Goal: Task Accomplishment & Management: Use online tool/utility

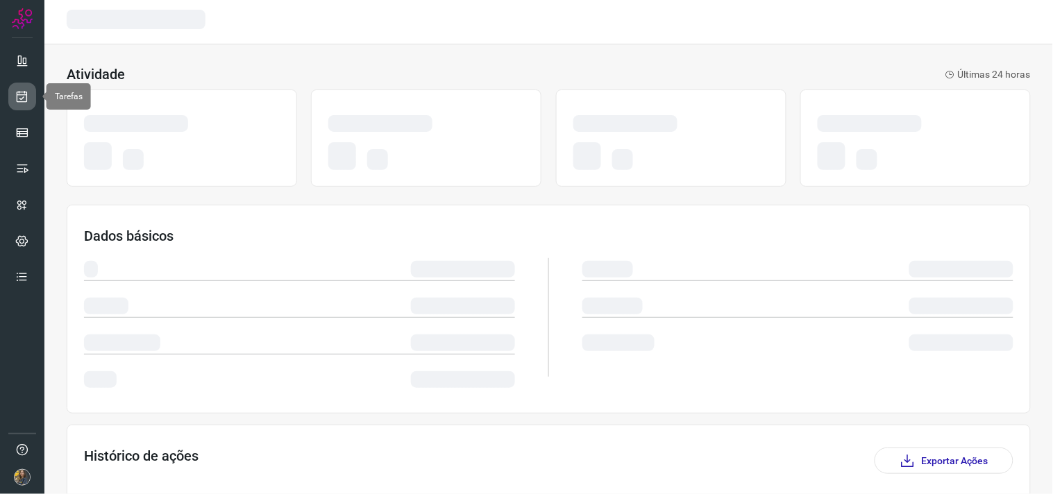
click at [24, 96] on icon at bounding box center [22, 97] width 15 height 14
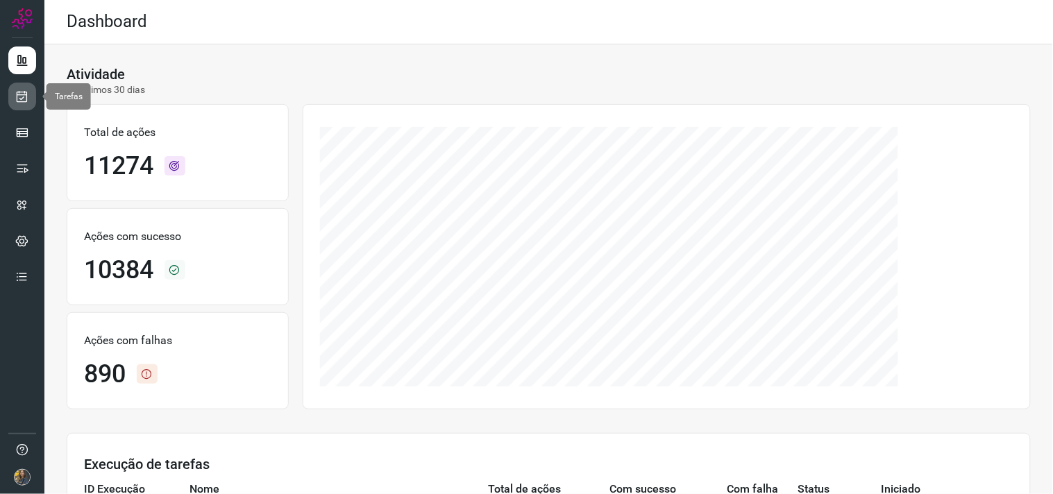
click at [15, 99] on icon at bounding box center [22, 97] width 15 height 14
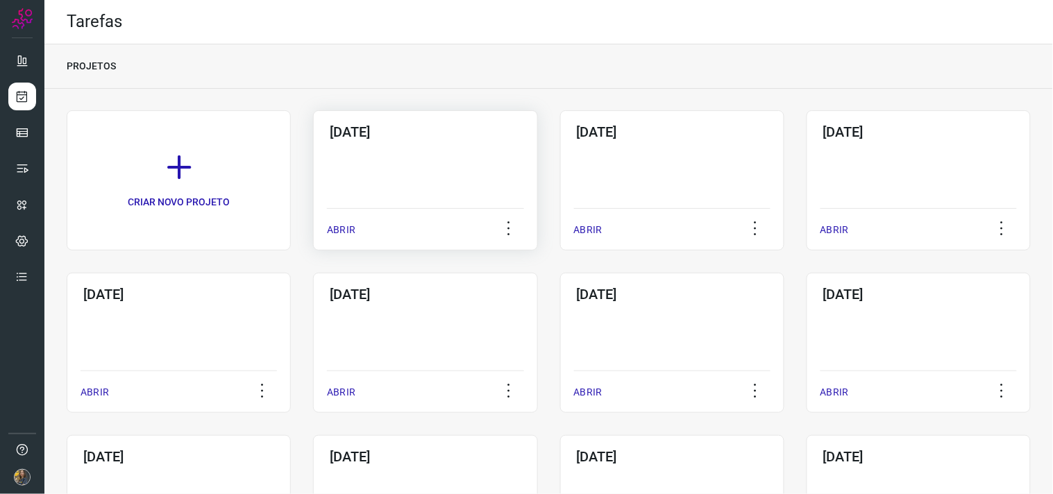
click at [376, 140] on h3 "15/10/2025" at bounding box center [425, 132] width 191 height 17
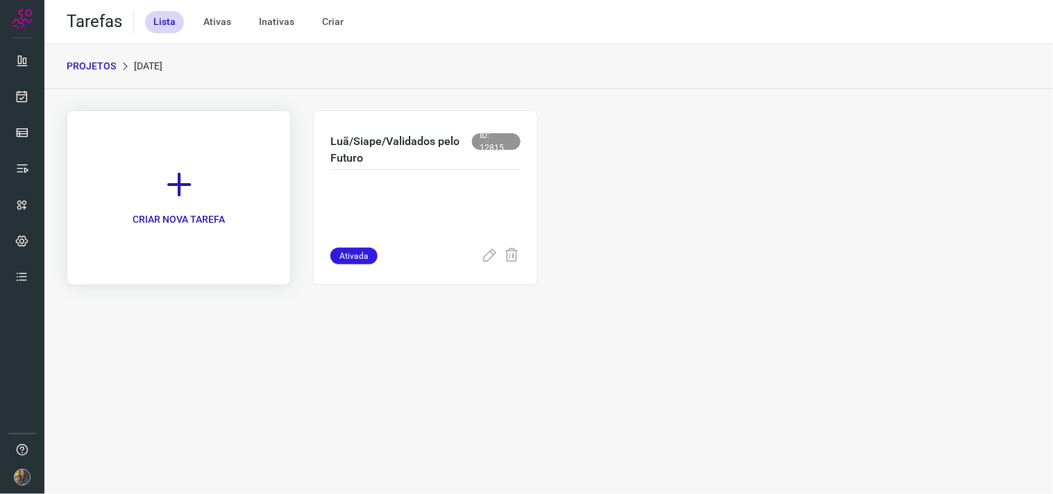
click at [226, 153] on link "CRIAR NOVA TAREFA" at bounding box center [179, 197] width 224 height 175
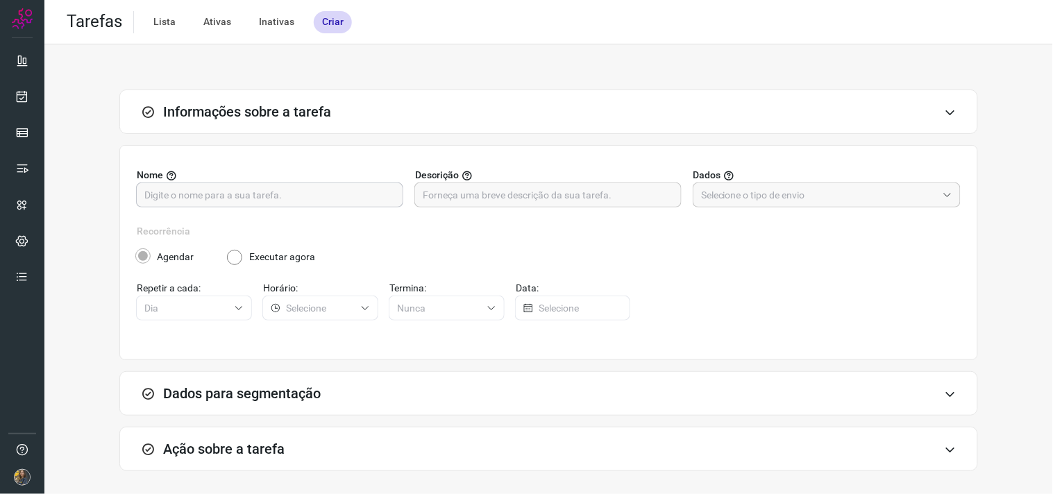
click at [306, 188] on input "text" at bounding box center [269, 195] width 251 height 24
type input "FUTURO - SP"
click at [483, 193] on input "text" at bounding box center [548, 195] width 251 height 24
type input "200 - 9995"
click at [863, 189] on input "text" at bounding box center [819, 195] width 236 height 24
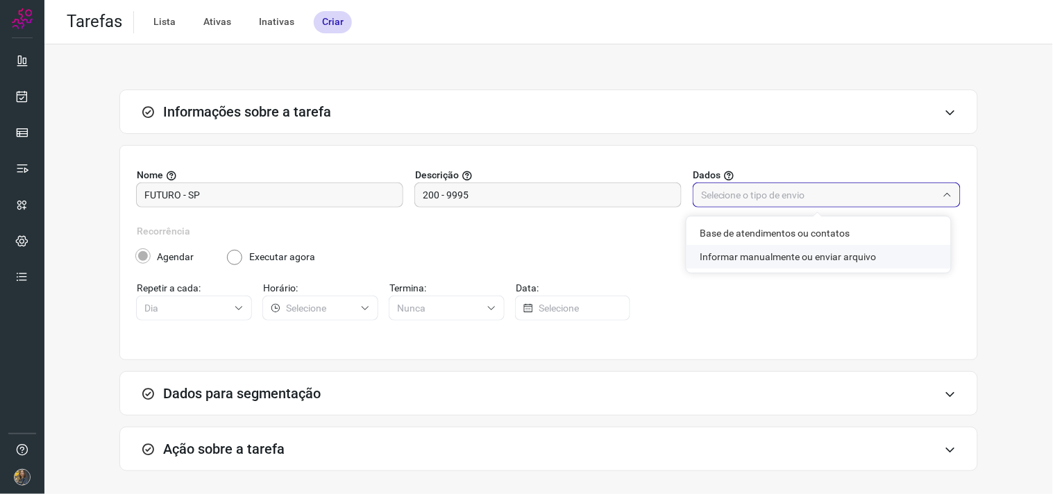
click at [815, 257] on li "Informar manualmente ou enviar arquivo" at bounding box center [818, 257] width 264 height 24
type input "Informar manualmente ou enviar arquivo"
radio input "false"
radio input "true"
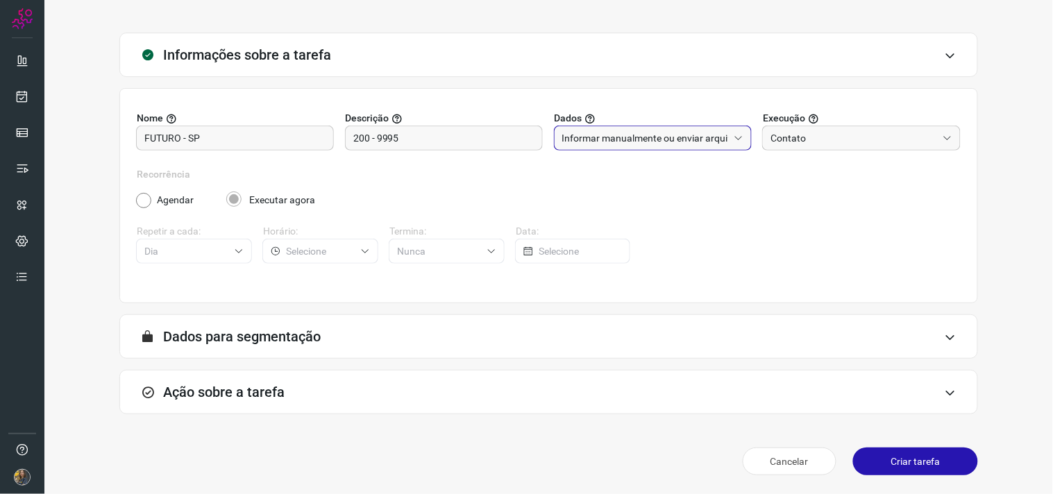
click at [567, 387] on div "Ação sobre a tarefa" at bounding box center [548, 392] width 859 height 44
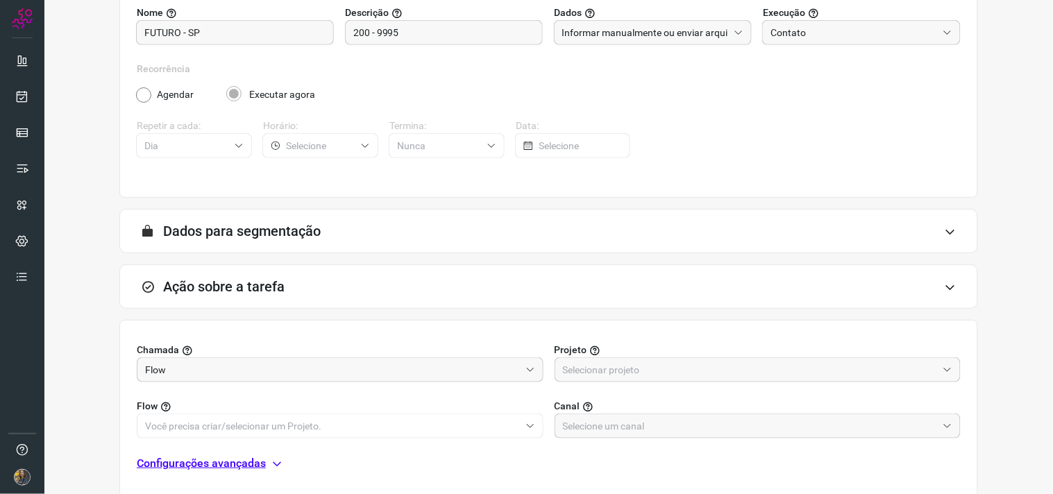
scroll to position [276, 0]
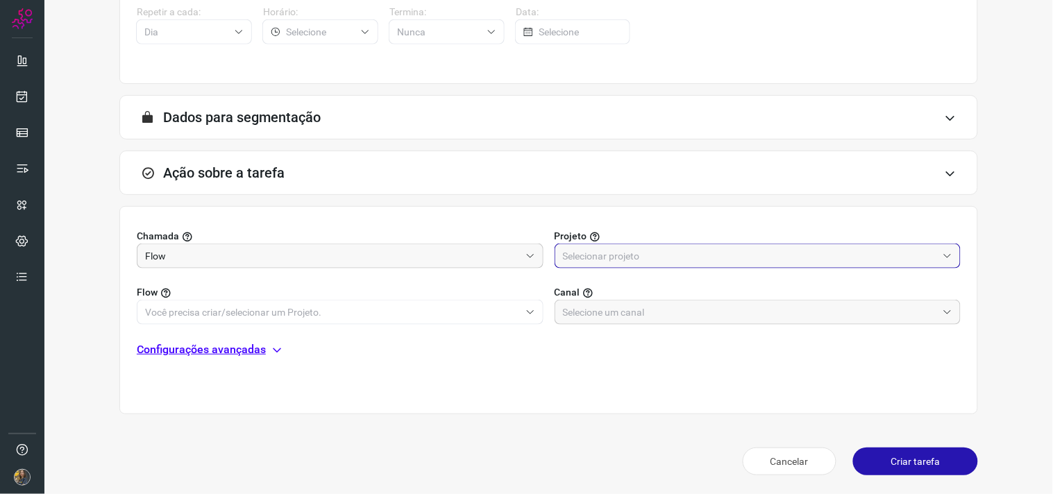
click at [685, 250] on input "text" at bounding box center [750, 256] width 375 height 24
drag, startPoint x: 575, startPoint y: 316, endPoint x: 566, endPoint y: 317, distance: 9.1
click at [574, 316] on span "Automator" at bounding box center [586, 317] width 47 height 11
type input "Automator"
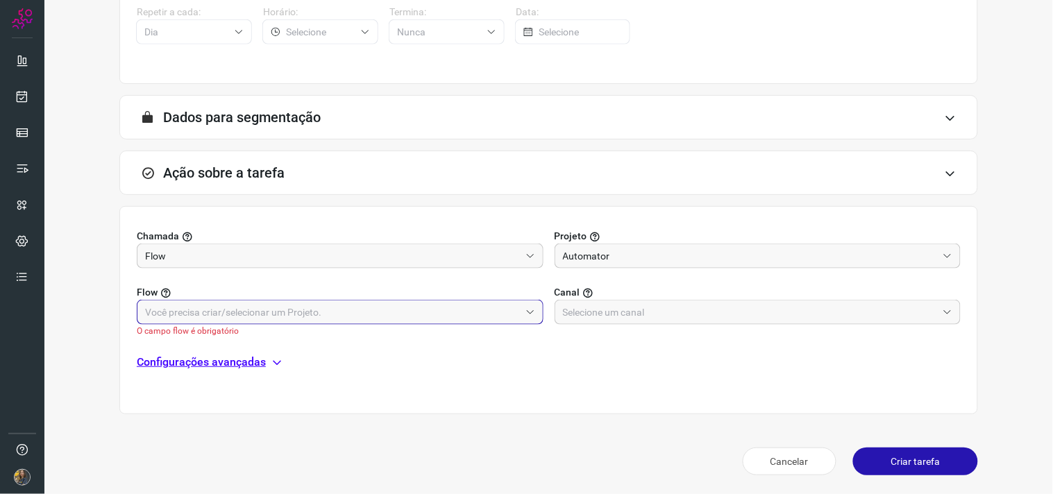
click at [480, 319] on input "text" at bounding box center [332, 313] width 375 height 24
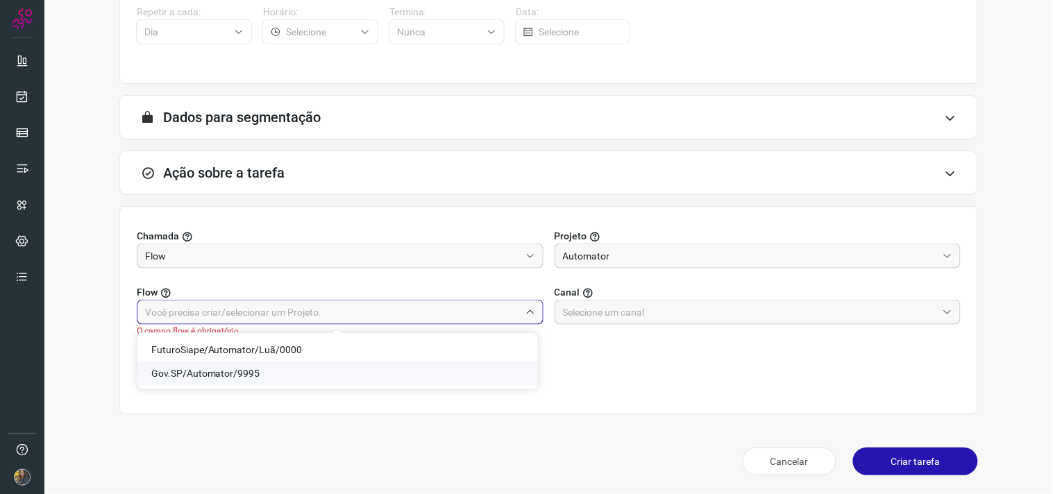
click at [218, 376] on span "Gov.SP/Automator/9995" at bounding box center [205, 373] width 109 height 11
type input "Gov.SP/Automator/9995"
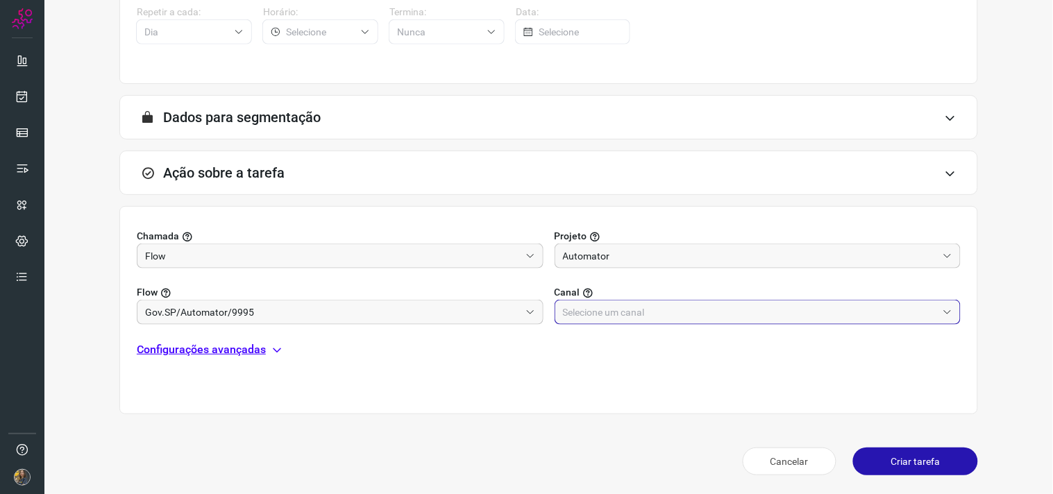
click at [587, 320] on input "text" at bounding box center [750, 313] width 375 height 24
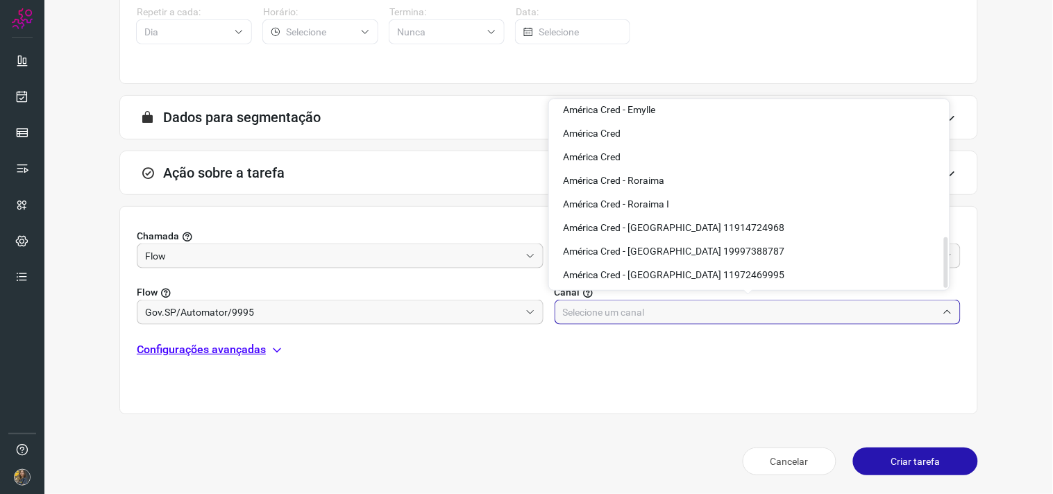
scroll to position [503, 0]
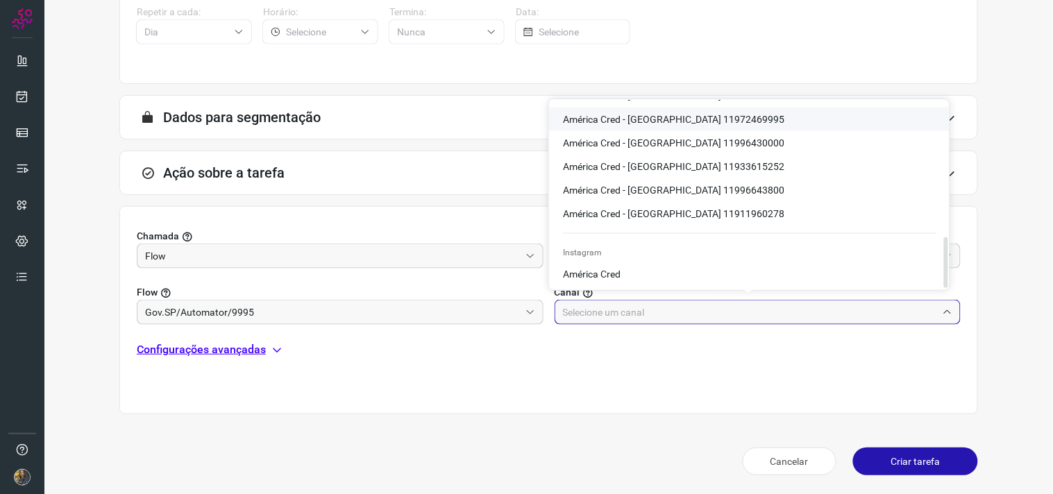
click at [697, 115] on span "América Cred - São Paulo 11972469995" at bounding box center [673, 119] width 221 height 11
type input "América Cred - São Paulo 11972469995"
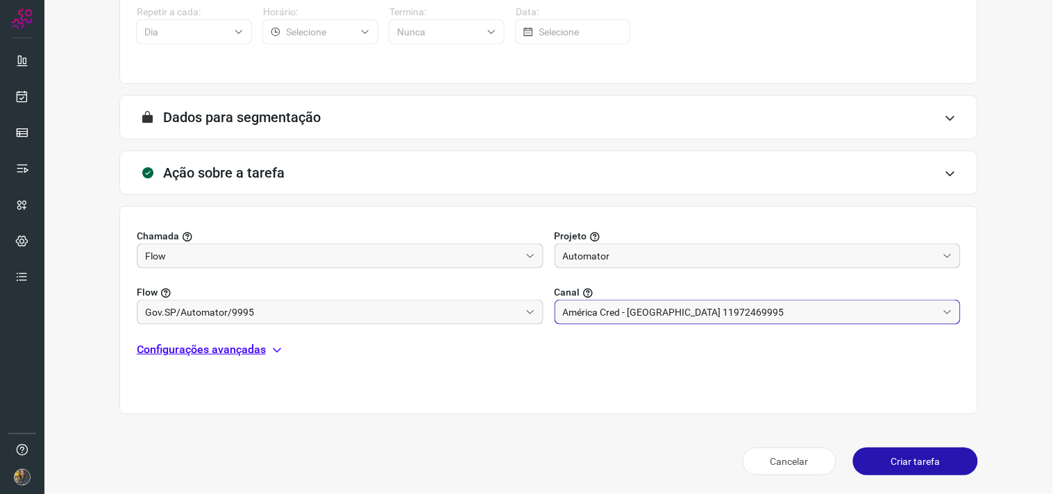
click at [211, 353] on p "Configurações avançadas" at bounding box center [201, 349] width 129 height 17
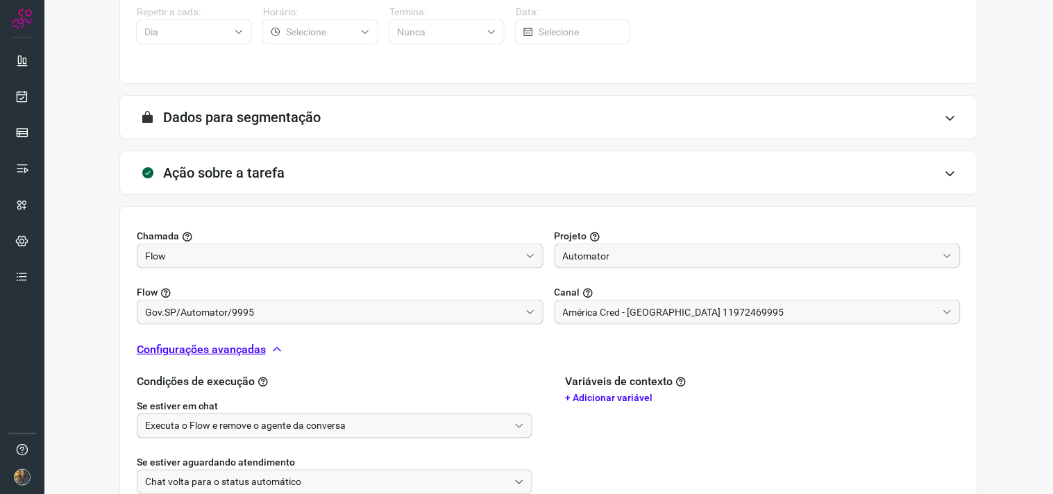
click at [233, 422] on input "Executa o Flow e remove o agente da conversa" at bounding box center [327, 426] width 364 height 24
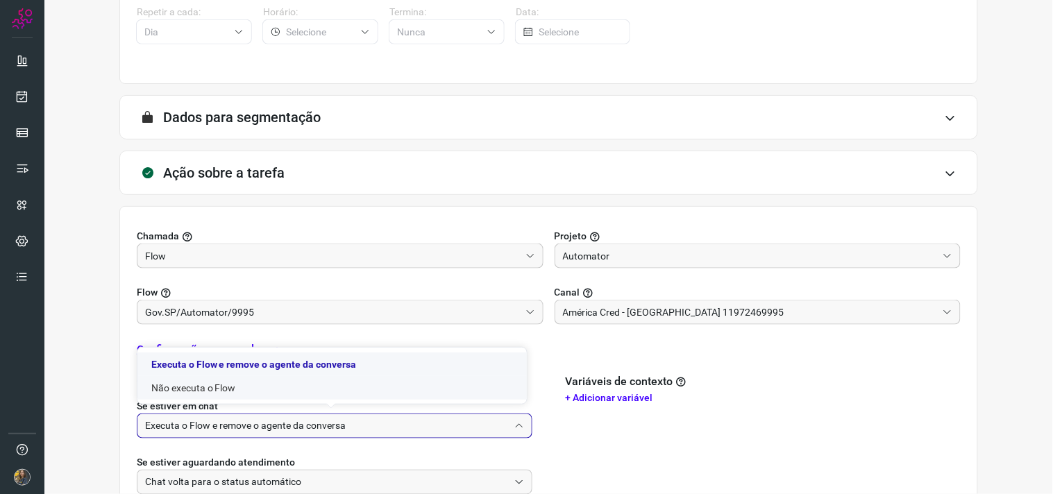
click at [212, 377] on li "Não executa o Flow" at bounding box center [331, 388] width 389 height 24
type input "Não executa o Flow"
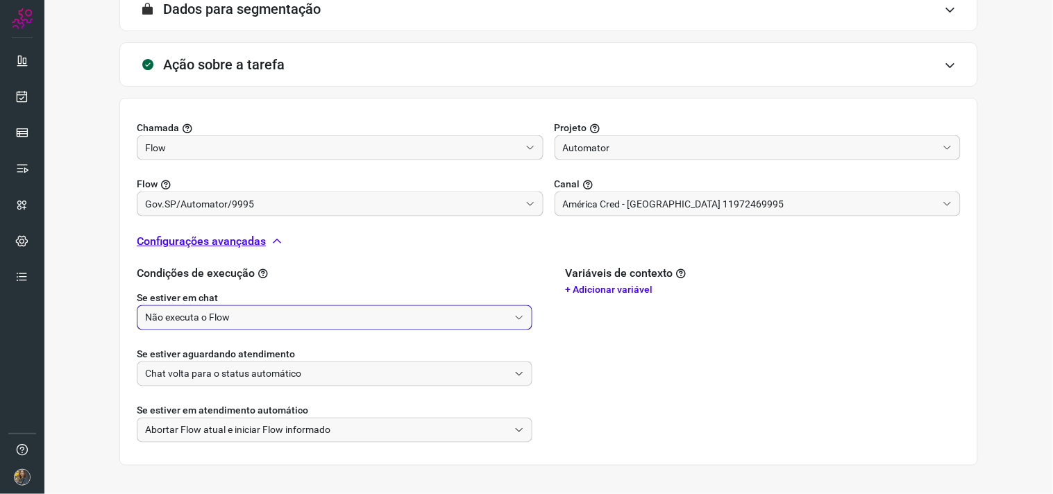
scroll to position [436, 0]
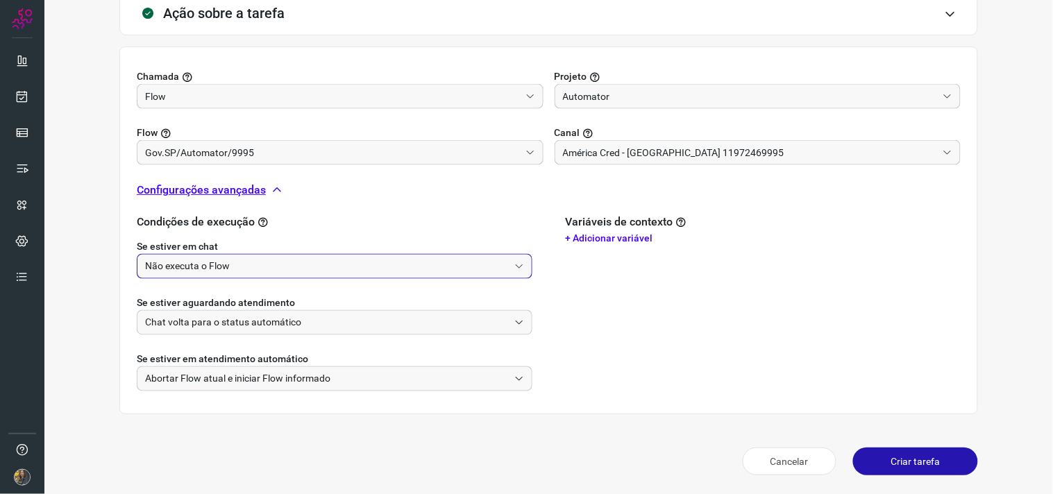
click at [896, 444] on button "Criar tarefa" at bounding box center [915, 462] width 125 height 28
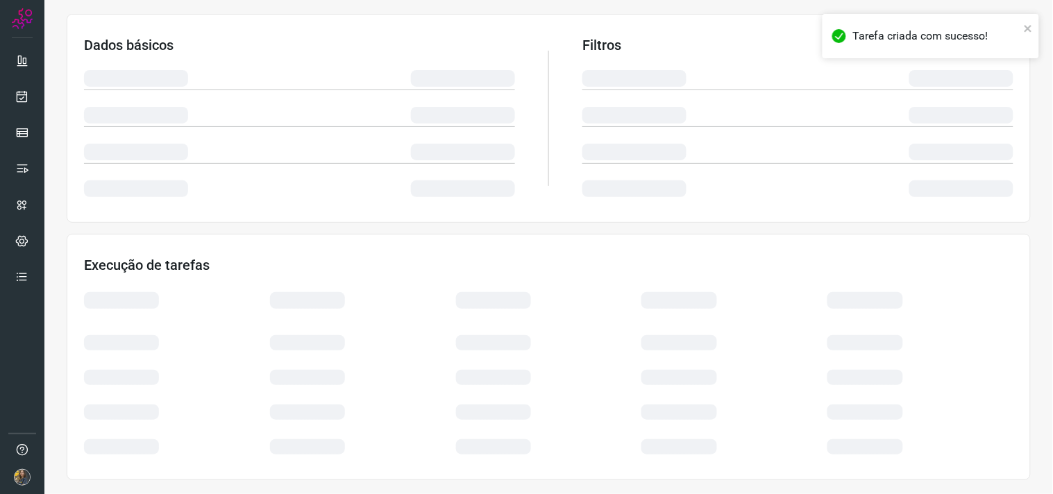
scroll to position [223, 0]
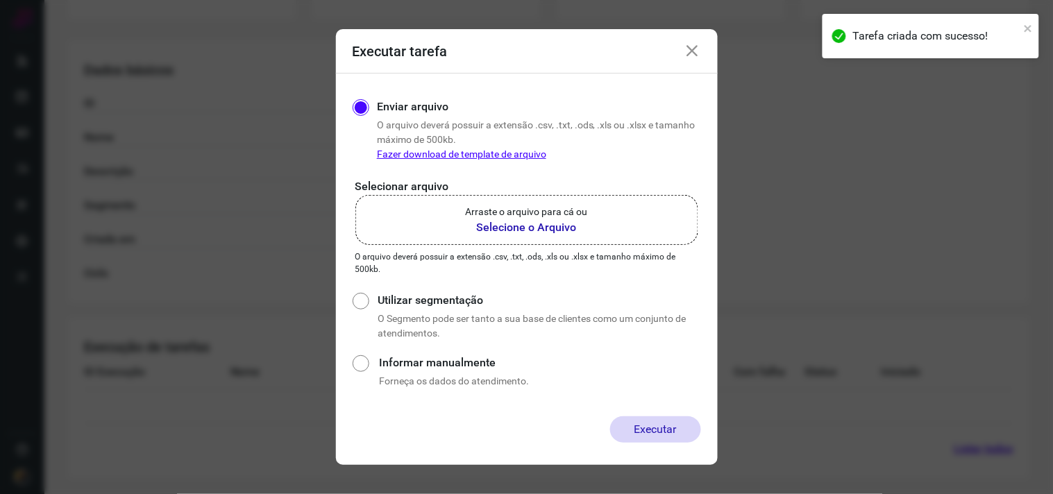
click at [488, 223] on b "Selecione o Arquivo" at bounding box center [527, 227] width 122 height 17
click at [0, 0] on input "Arraste o arquivo para cá ou Selecione o Arquivo" at bounding box center [0, 0] width 0 height 0
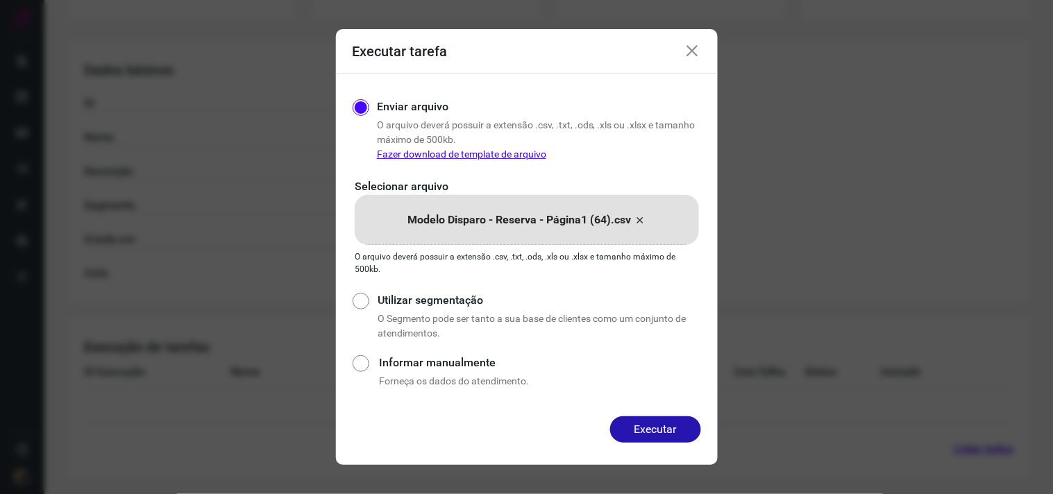
click at [640, 217] on icon at bounding box center [639, 220] width 11 height 17
click at [0, 0] on input "Modelo Disparo - Reserva - Página1 (64).csv" at bounding box center [0, 0] width 0 height 0
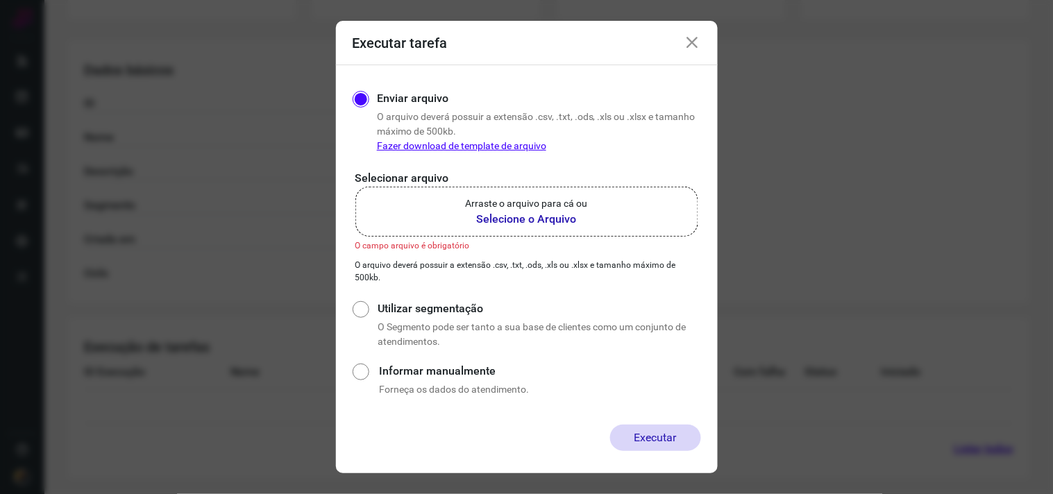
click at [498, 220] on b "Selecione o Arquivo" at bounding box center [527, 219] width 122 height 17
click at [0, 0] on input "Arraste o arquivo para cá ou Selecione o Arquivo" at bounding box center [0, 0] width 0 height 0
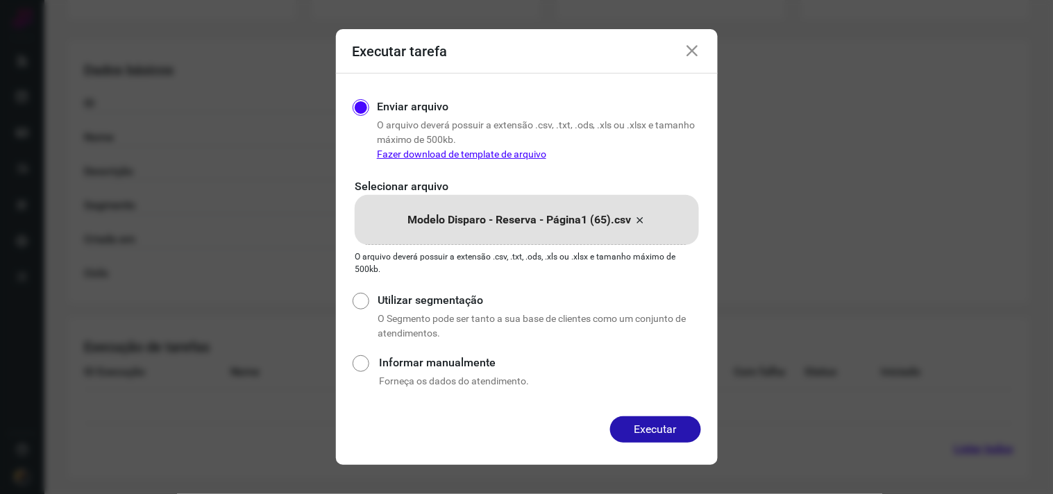
click at [659, 412] on div "Enviar arquivo O arquivo deverá possuir a extensão .csv, .txt, .ods, .xls ou .x…" at bounding box center [527, 245] width 382 height 343
click at [661, 419] on button "Executar" at bounding box center [655, 429] width 91 height 26
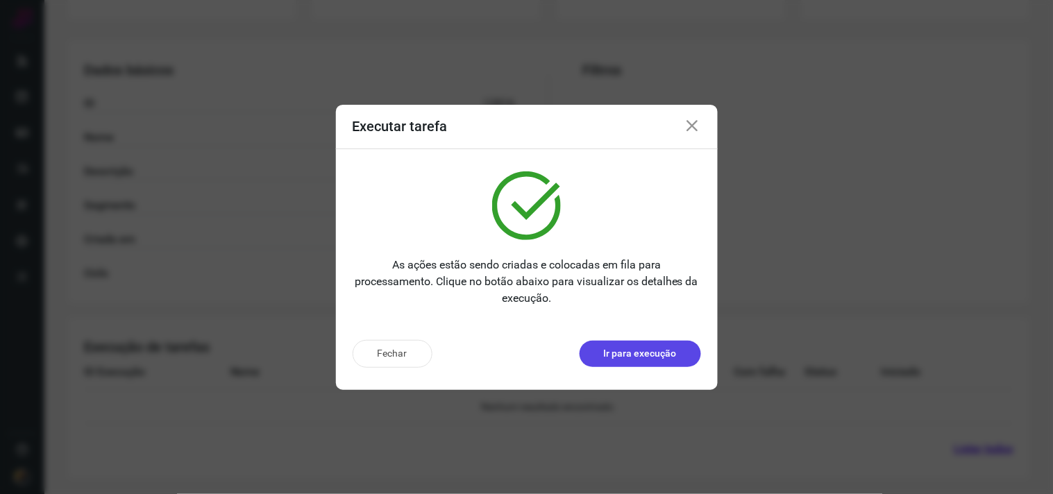
click at [607, 355] on p "Ir para execução" at bounding box center [640, 353] width 73 height 15
